Goal: Navigation & Orientation: Go to known website

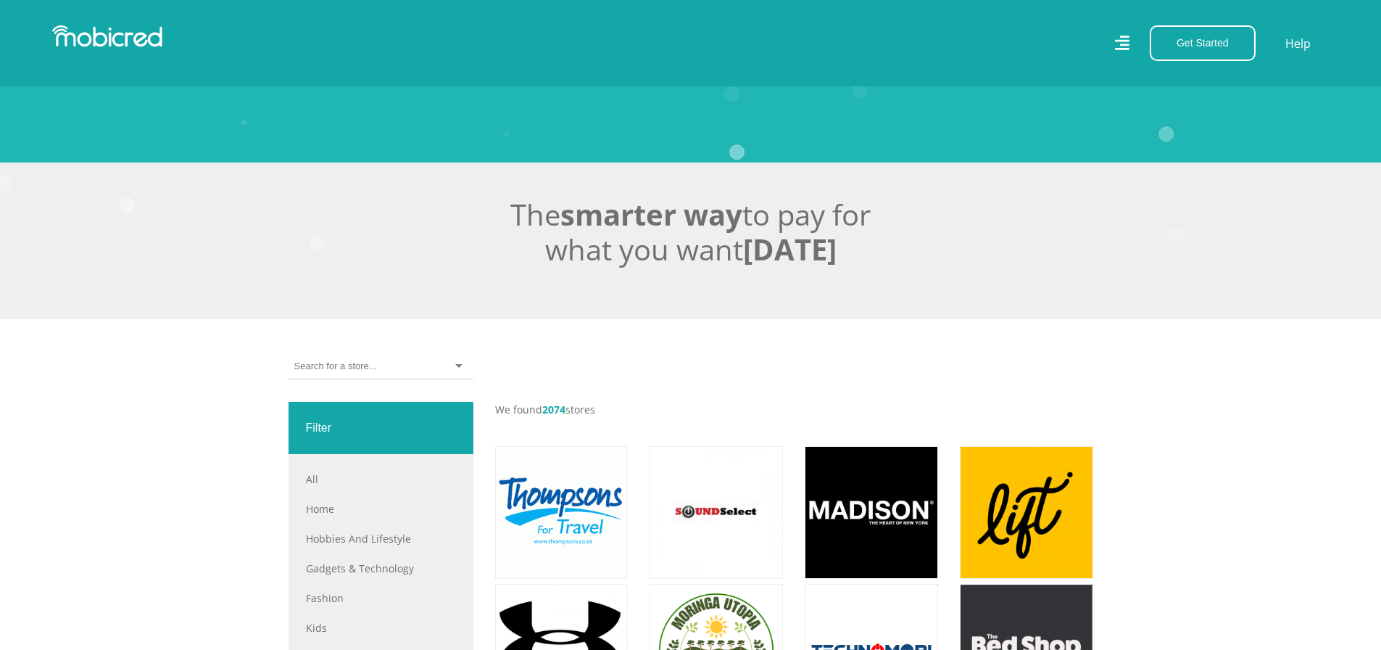
scroll to position [580, 0]
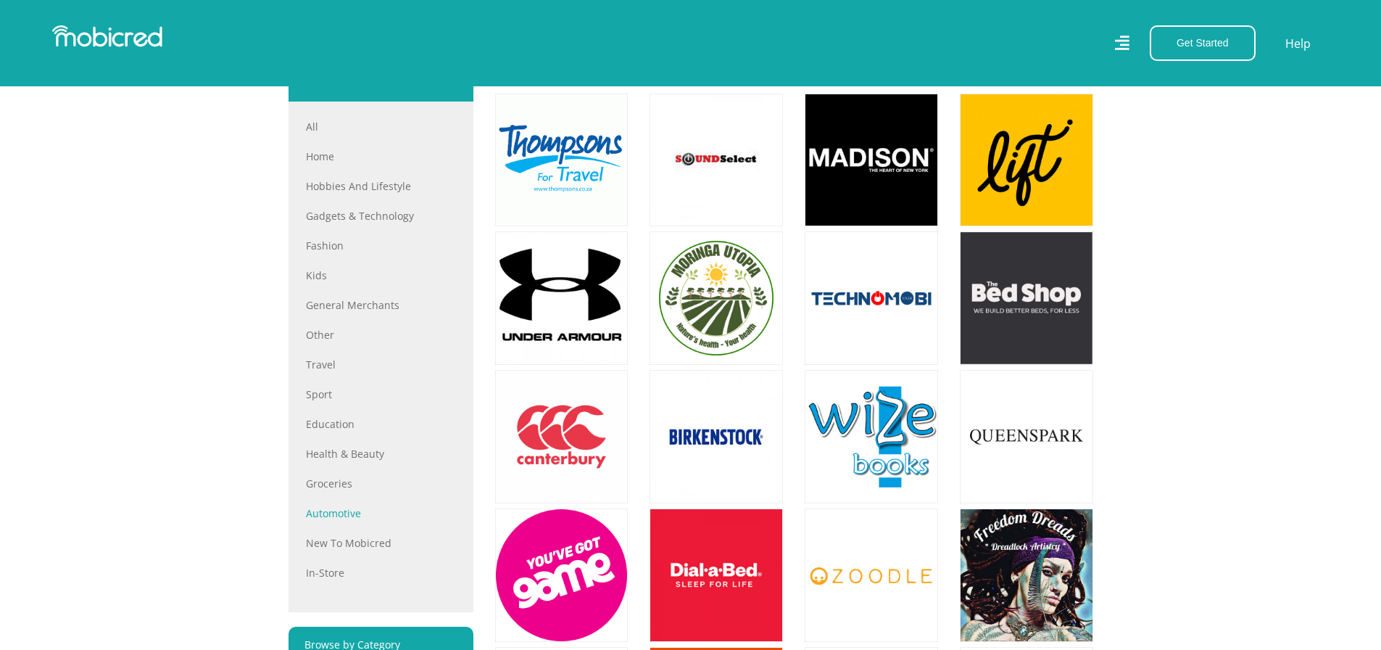
click at [350, 521] on link "Automotive" at bounding box center [381, 512] width 150 height 15
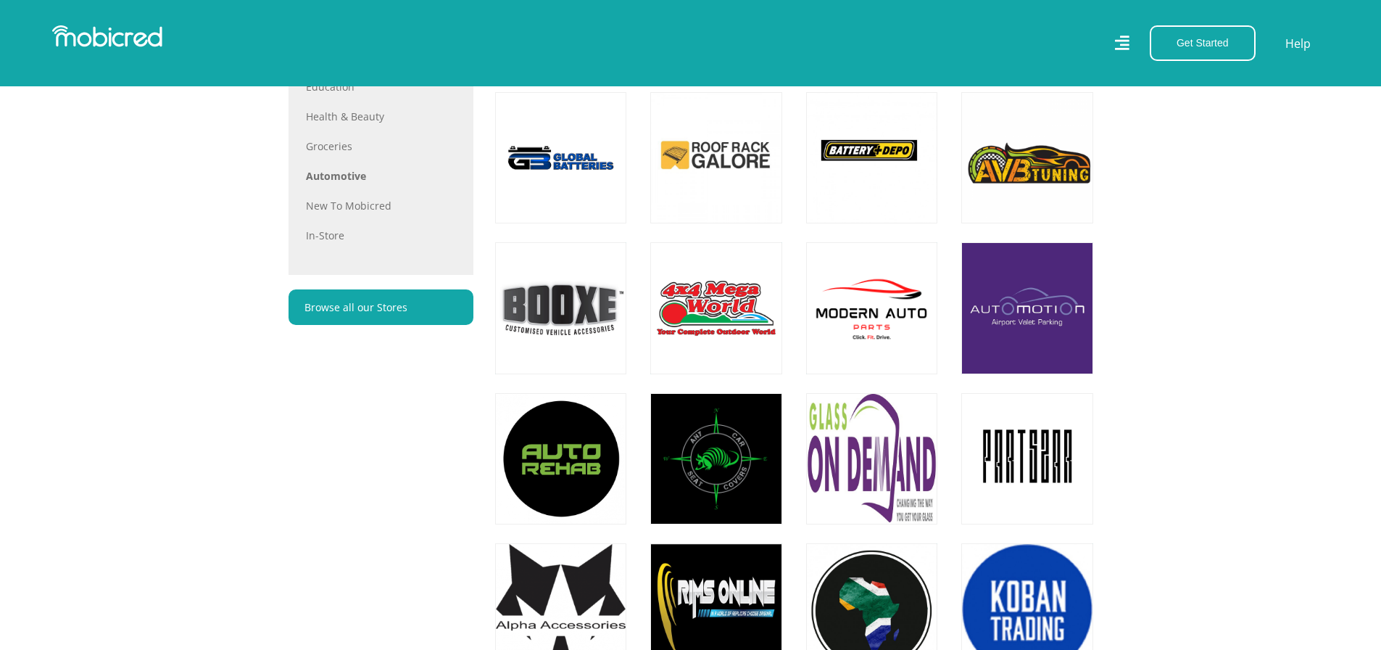
scroll to position [1088, 0]
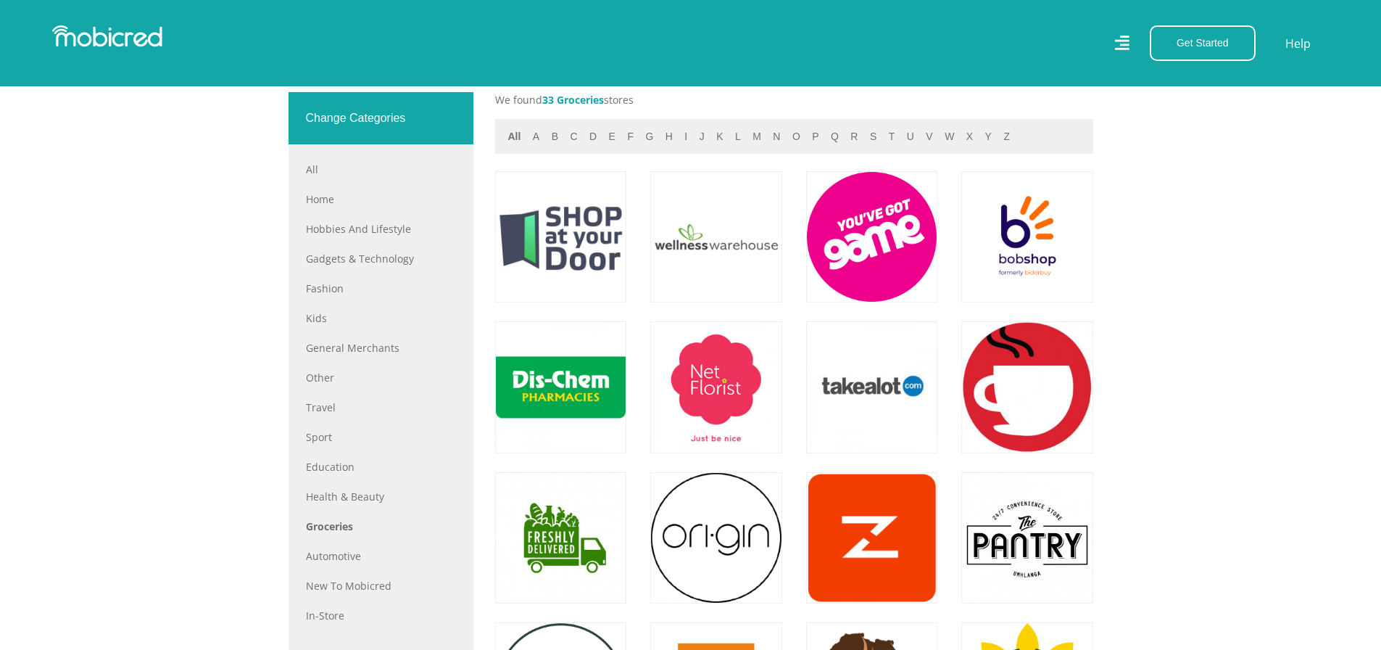
scroll to position [653, 0]
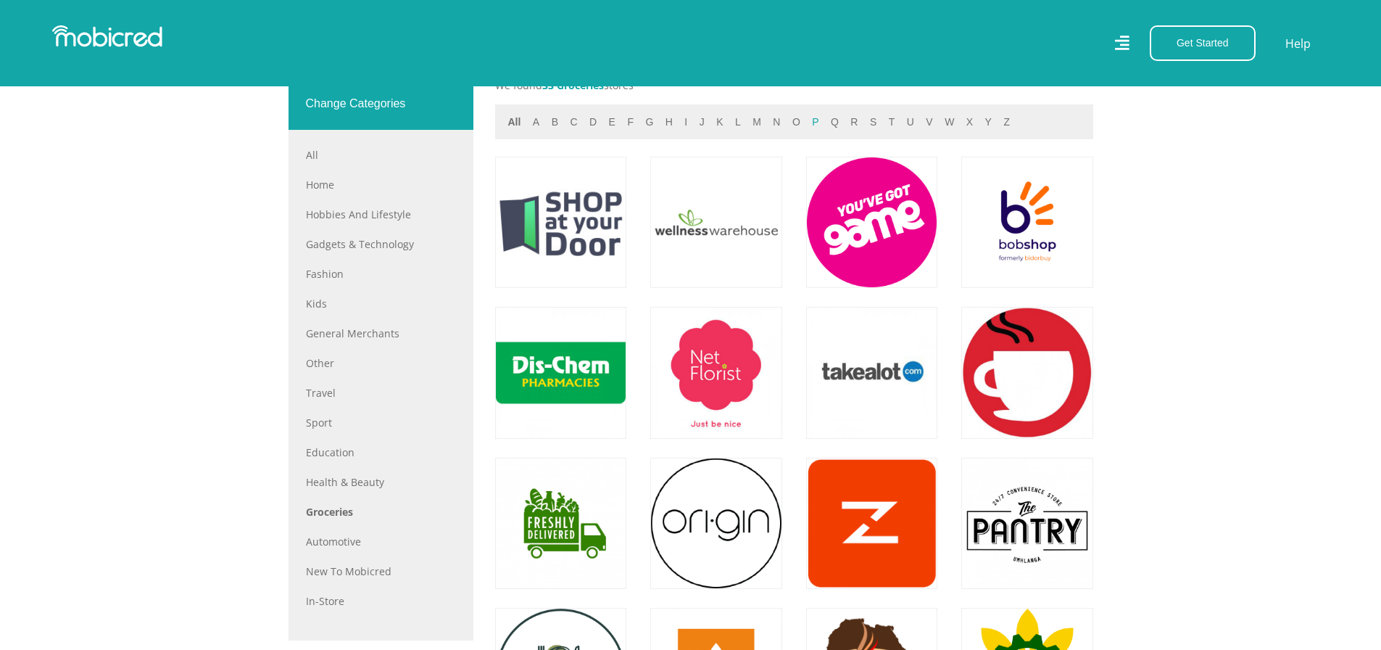
click at [810, 127] on button "p" at bounding box center [815, 122] width 15 height 17
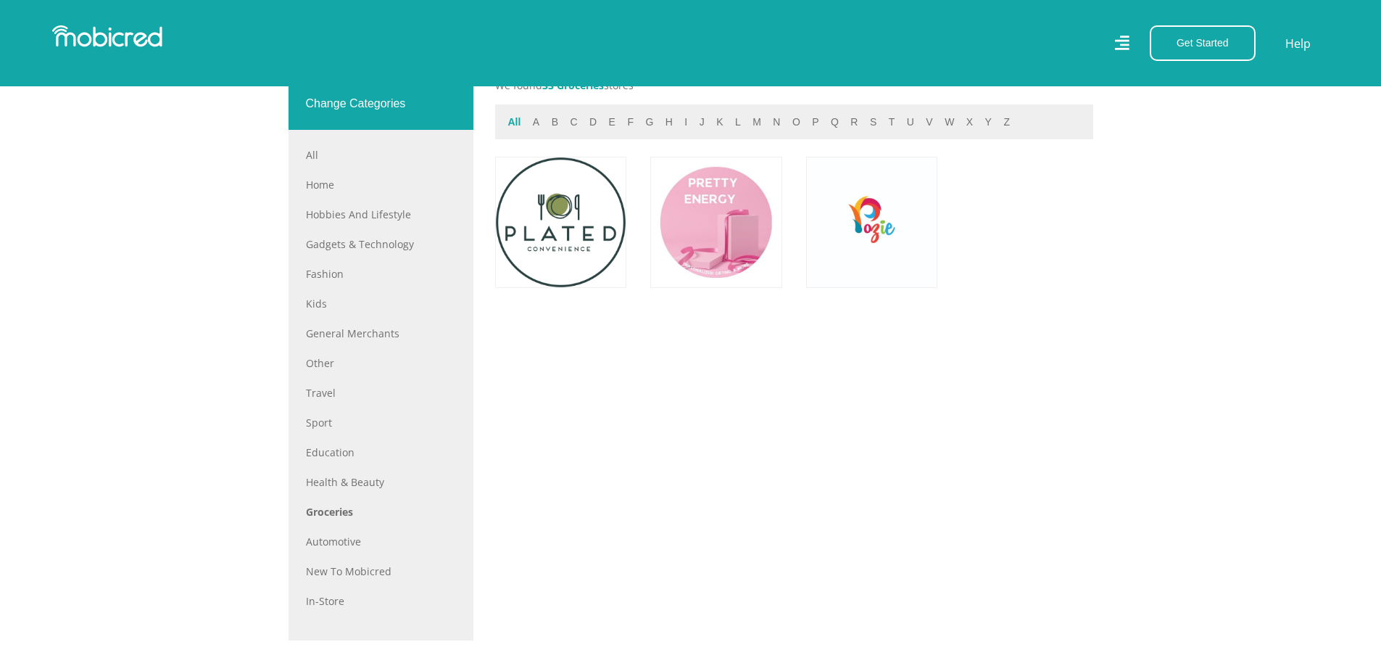
click at [511, 129] on button "All" at bounding box center [515, 122] width 22 height 17
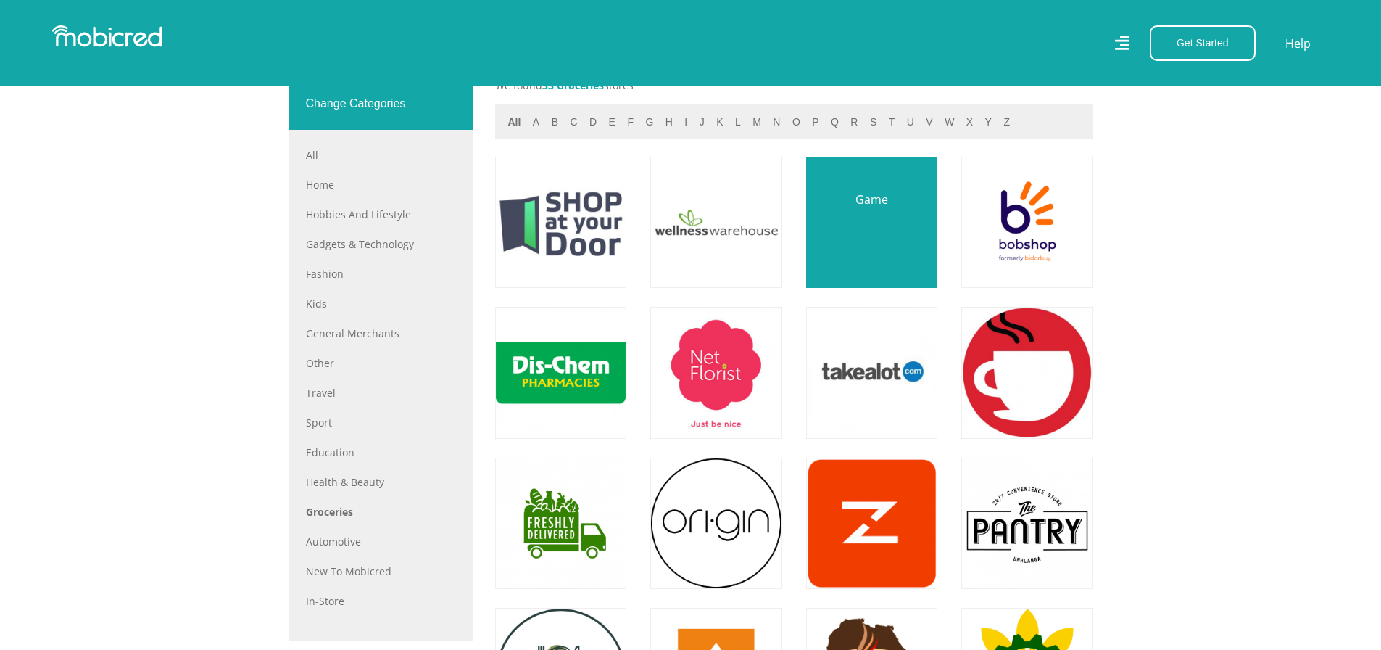
click at [883, 247] on link at bounding box center [872, 222] width 154 height 154
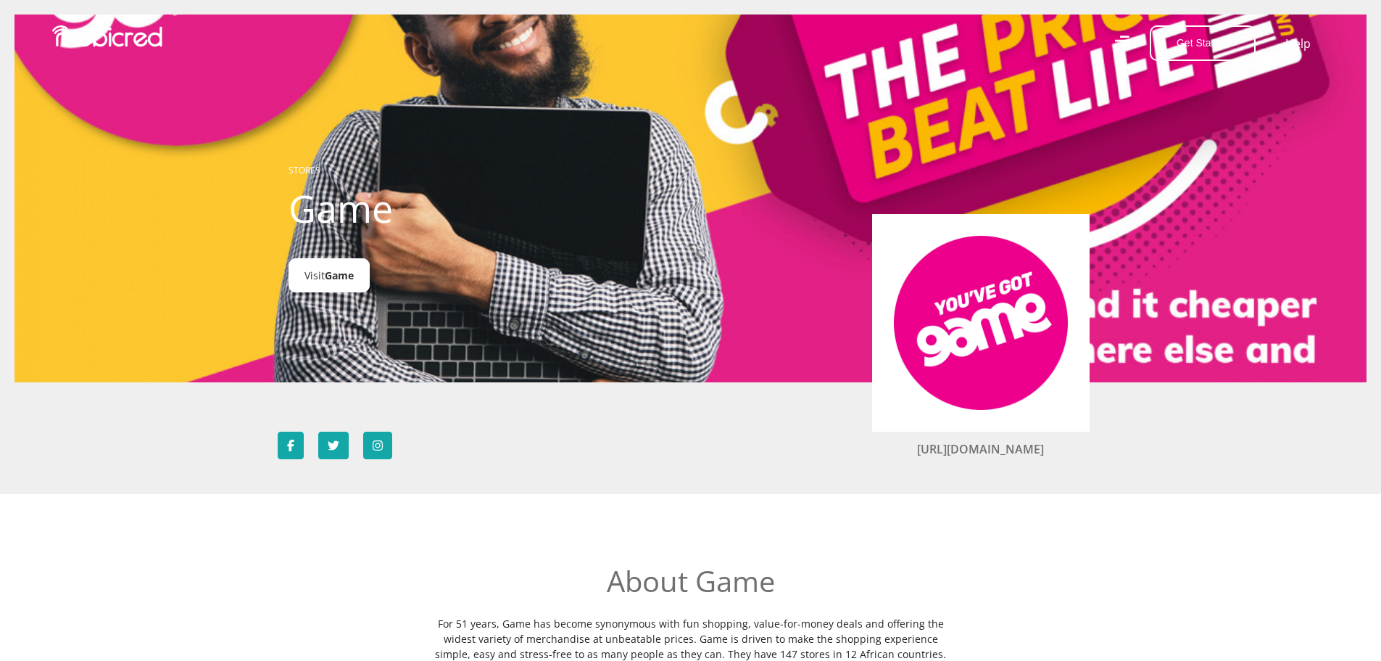
click at [355, 288] on link "Visit Game" at bounding box center [329, 275] width 81 height 34
